Goal: Task Accomplishment & Management: Manage account settings

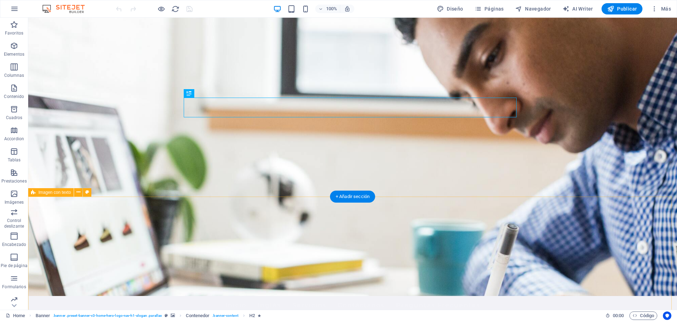
scroll to position [35, 0]
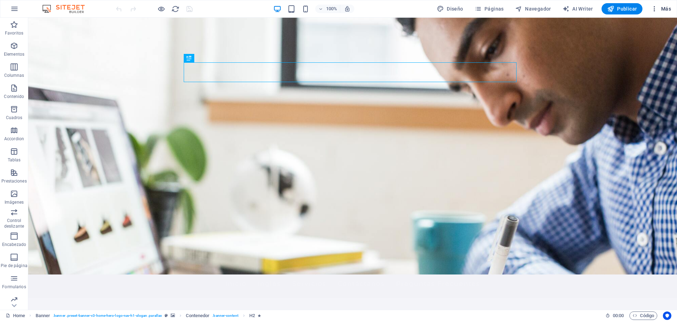
click at [663, 9] on span "Más" at bounding box center [661, 8] width 20 height 7
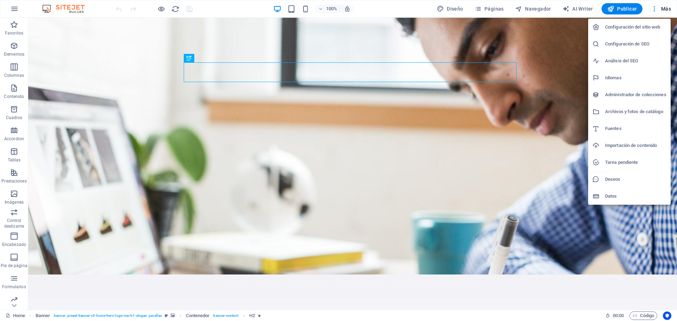
click at [630, 22] on li "Configuración del sitio web" at bounding box center [629, 27] width 83 height 17
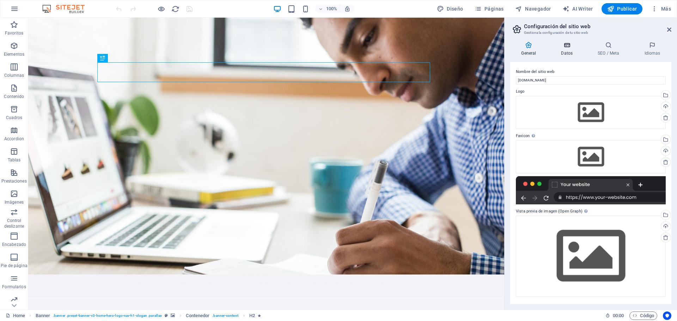
click at [574, 45] on icon at bounding box center [567, 45] width 34 height 7
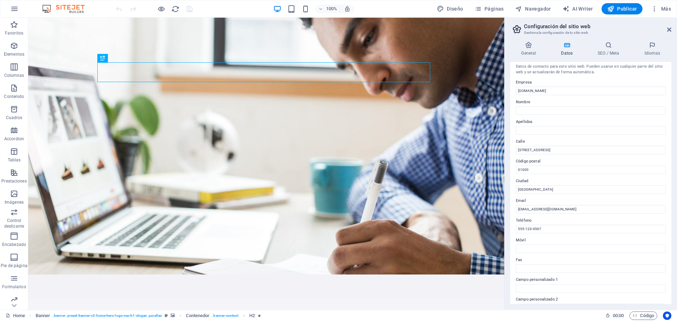
scroll to position [0, 0]
click at [640, 316] on span "Código" at bounding box center [644, 316] width 22 height 8
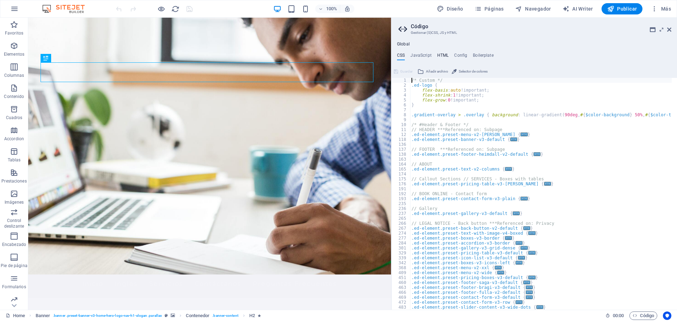
click at [441, 57] on h4 "HTML" at bounding box center [443, 57] width 12 height 8
type textarea "<a href="#main-content" class="wv-link-content button">Skip to main content</a>"
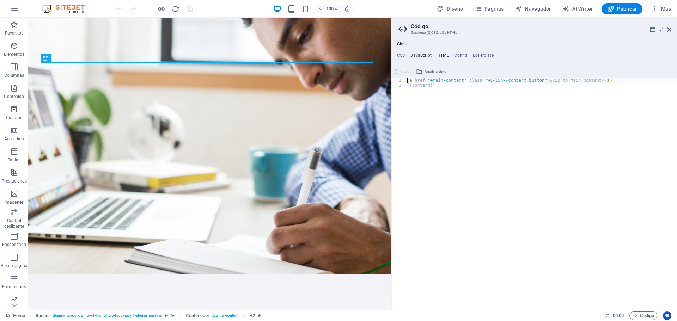
click at [416, 56] on h4 "JavaScript" at bounding box center [421, 57] width 21 height 8
type textarea "/* JS for preset "Menu V2" */"
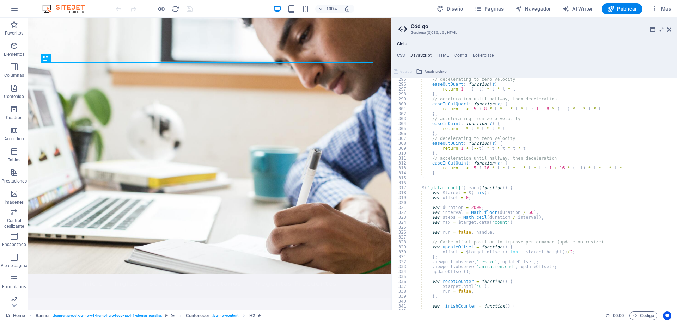
scroll to position [1284, 0]
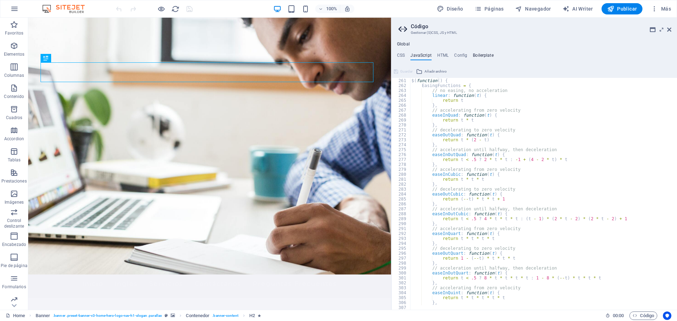
click at [480, 54] on h4 "Boilerplate" at bounding box center [483, 57] width 21 height 8
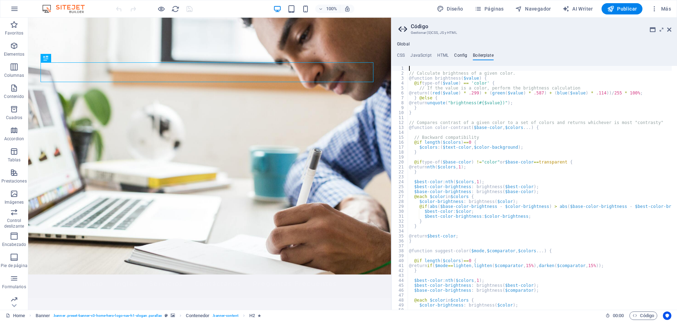
click at [458, 55] on h4 "Config" at bounding box center [460, 57] width 13 height 8
type textarea "$color-background: #F4F4F9;"
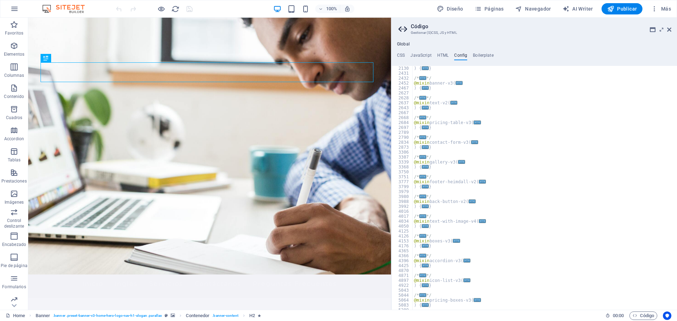
scroll to position [0, 0]
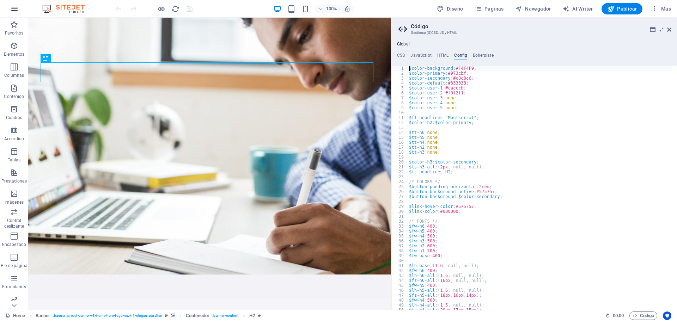
click at [14, 9] on icon "button" at bounding box center [14, 9] width 8 height 8
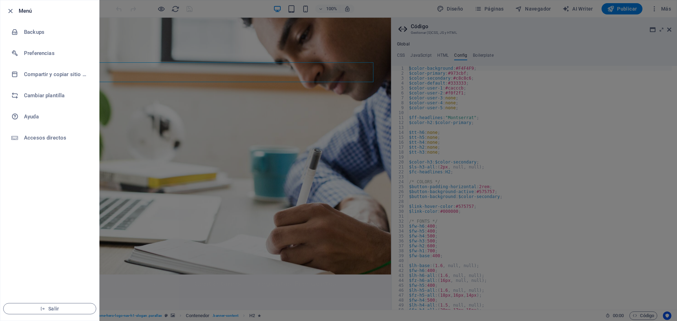
click at [425, 217] on div at bounding box center [338, 160] width 677 height 321
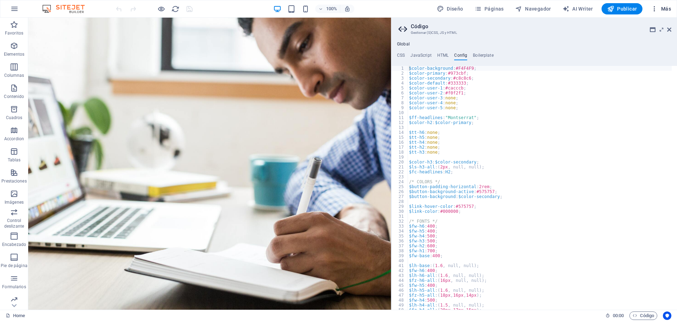
click at [661, 9] on span "Más" at bounding box center [661, 8] width 20 height 7
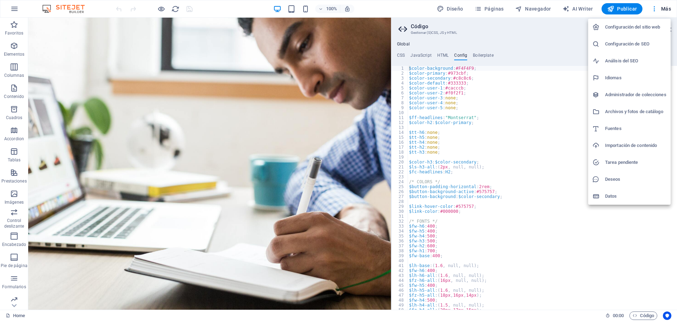
click at [628, 28] on h6 "Configuración del sitio web" at bounding box center [635, 27] width 61 height 8
